Goal: Communication & Community: Answer question/provide support

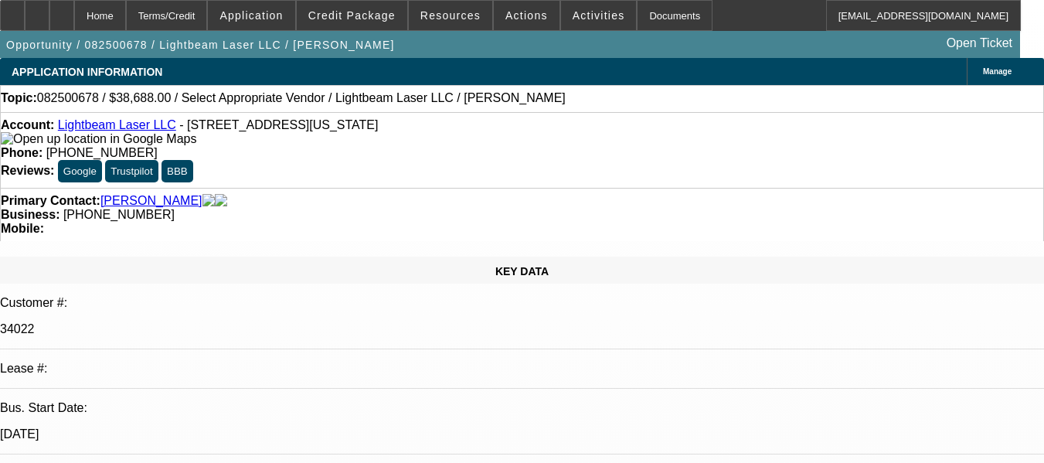
select select "0"
select select "1"
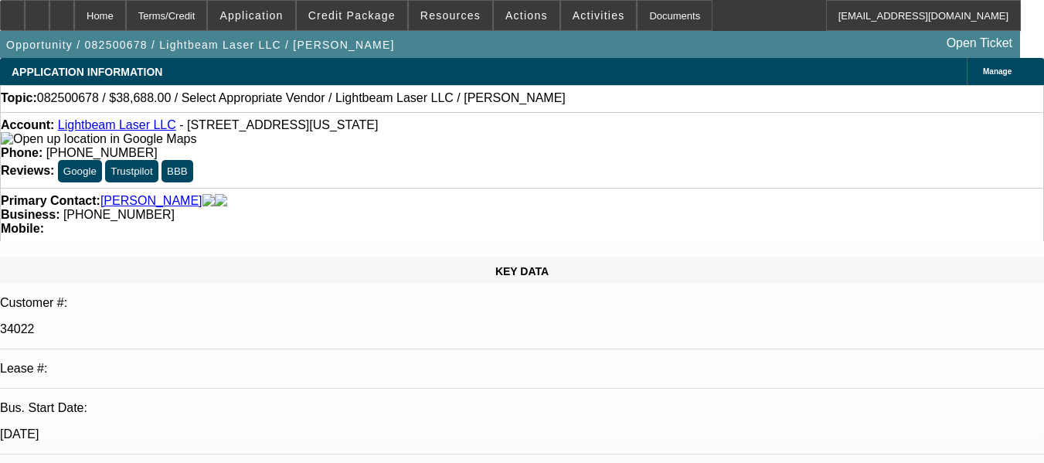
select select "6"
radio input "true"
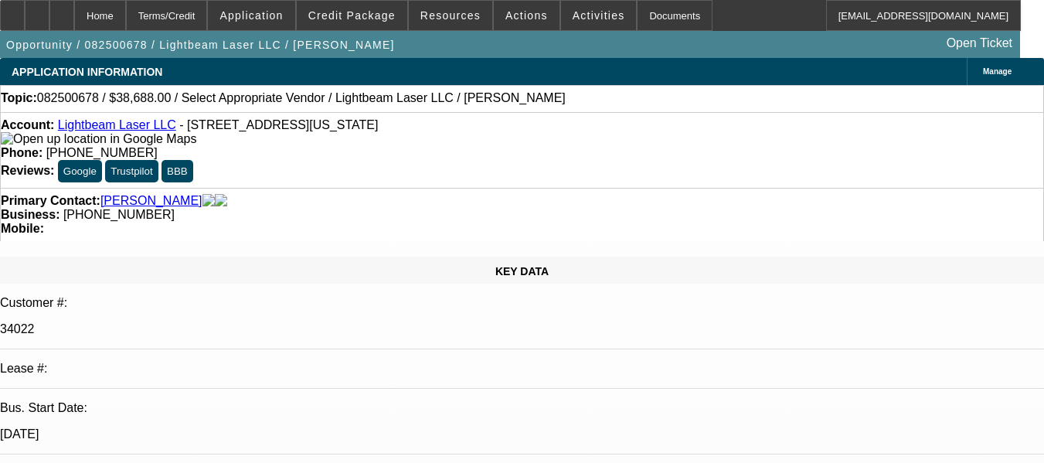
type textarea "BRAND NEW DEAL, NO PAY HISTORY TO MAKE AN OPINION. GPS NOT A REQUIREMENT."
radio input "true"
